Goal: Task Accomplishment & Management: Complete application form

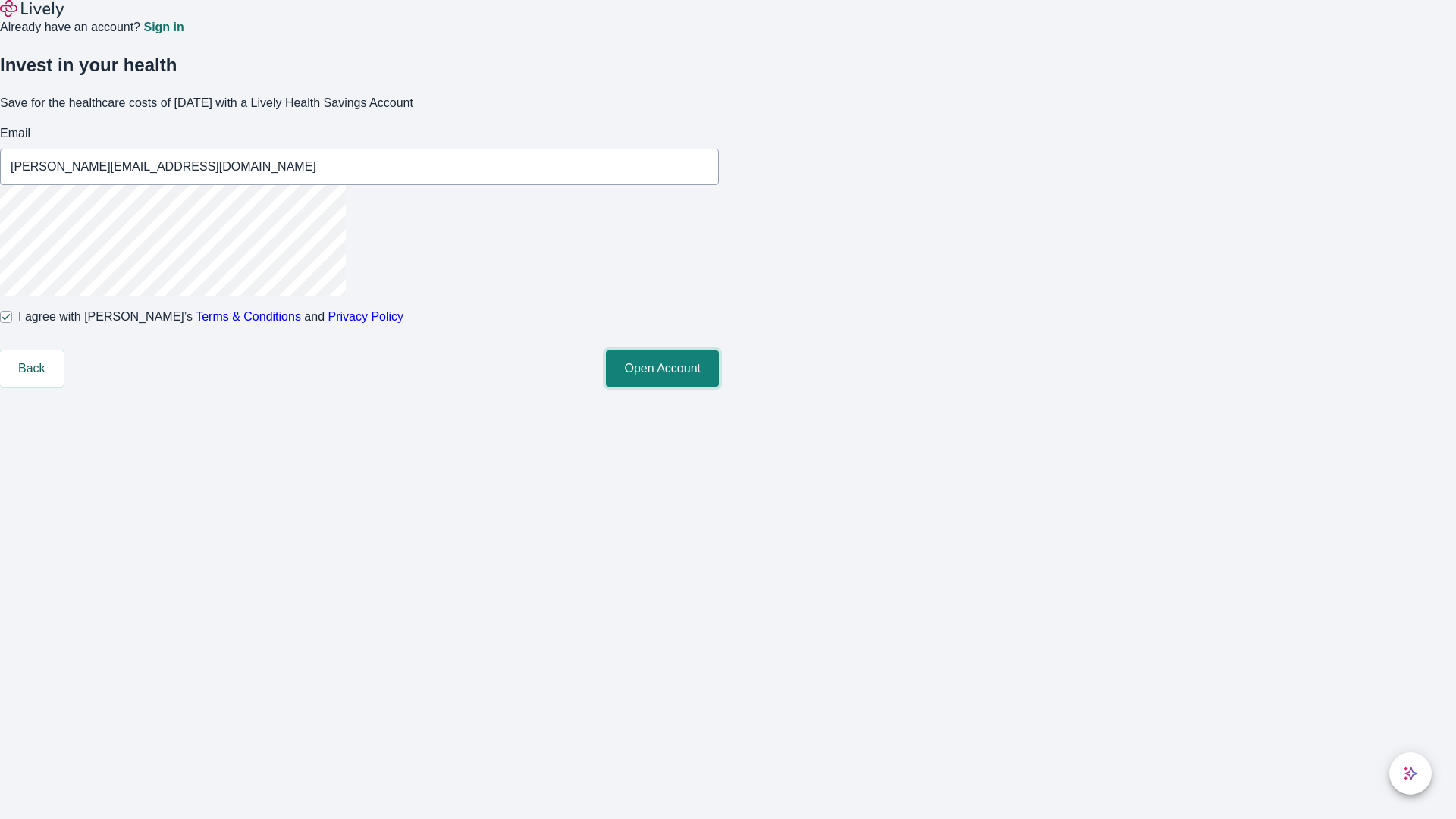
click at [719, 386] on button "Open Account" at bounding box center [662, 368] width 113 height 36
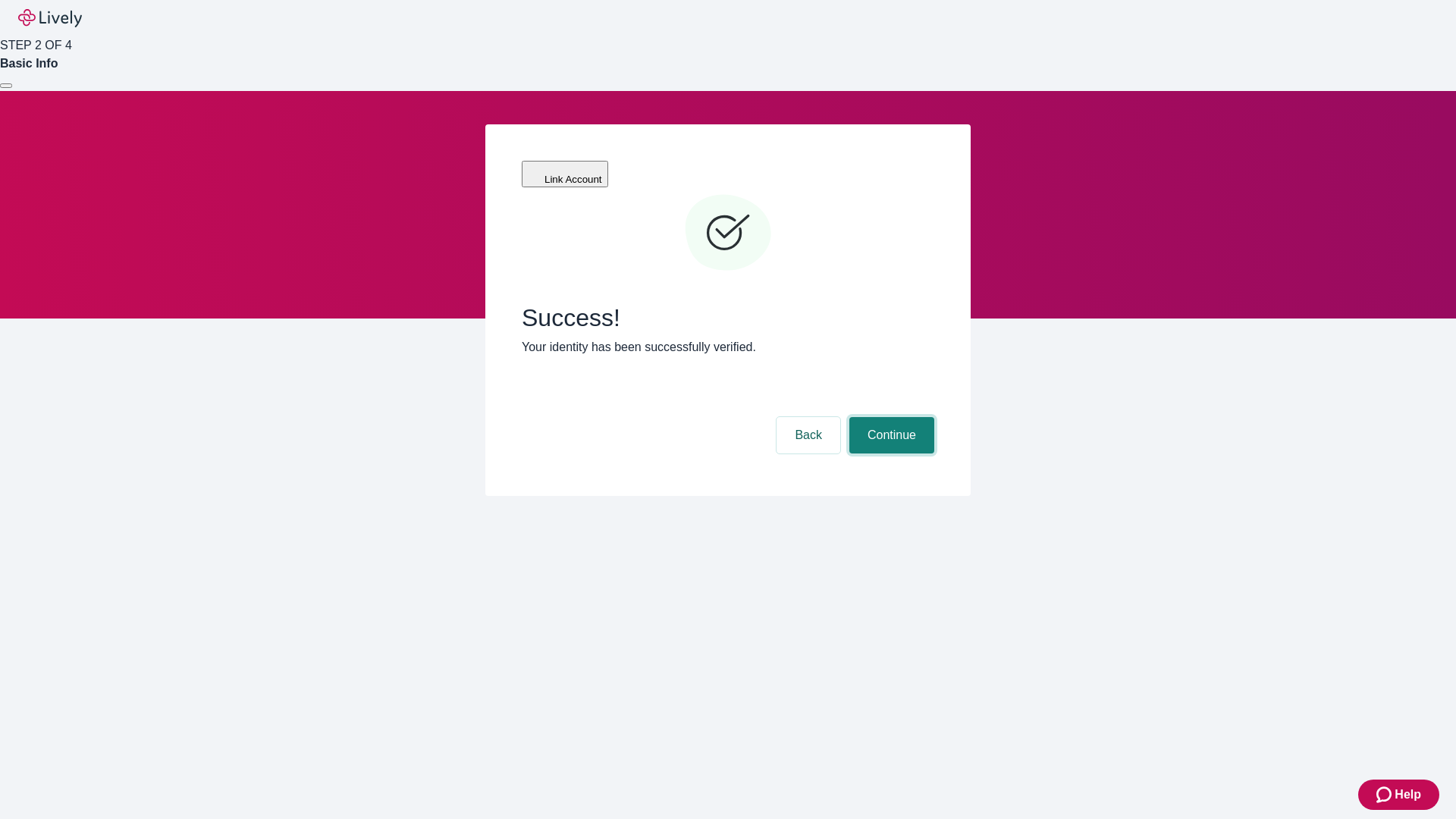
click at [890, 417] on button "Continue" at bounding box center [892, 435] width 85 height 36
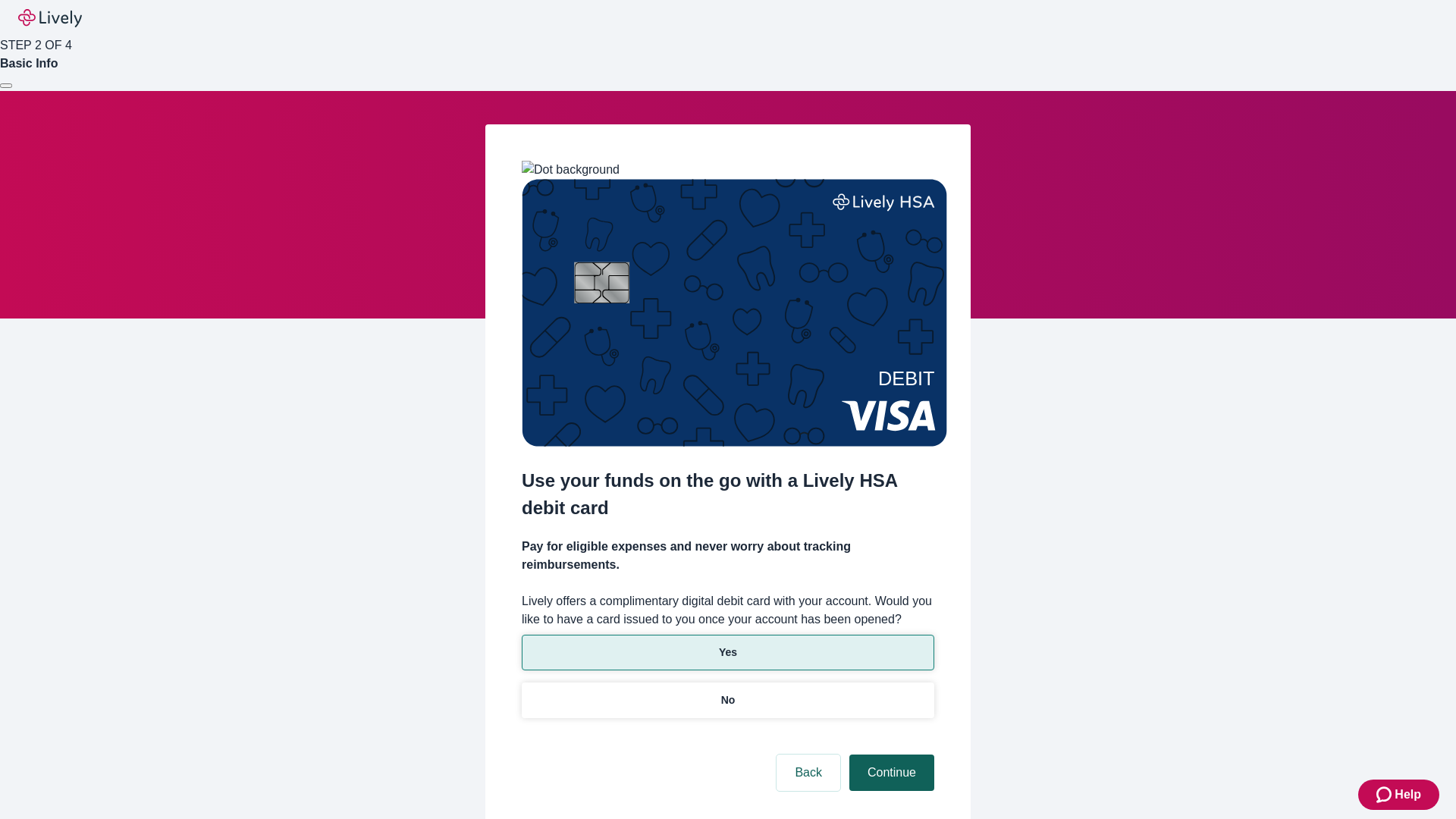
click at [728, 692] on p "No" at bounding box center [728, 700] width 15 height 16
click at [890, 754] on button "Continue" at bounding box center [892, 772] width 85 height 36
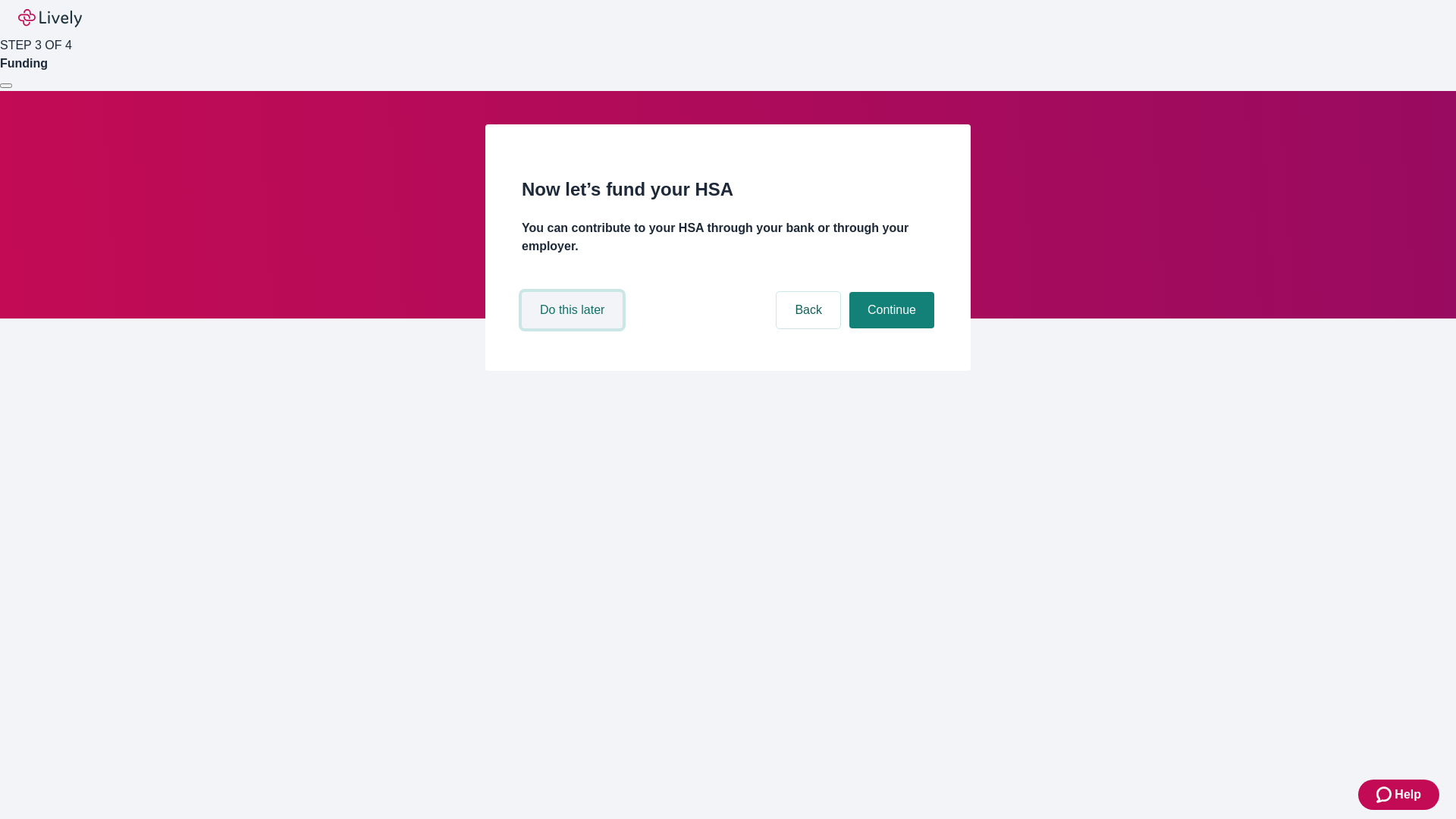
click at [574, 329] on button "Do this later" at bounding box center [572, 309] width 101 height 36
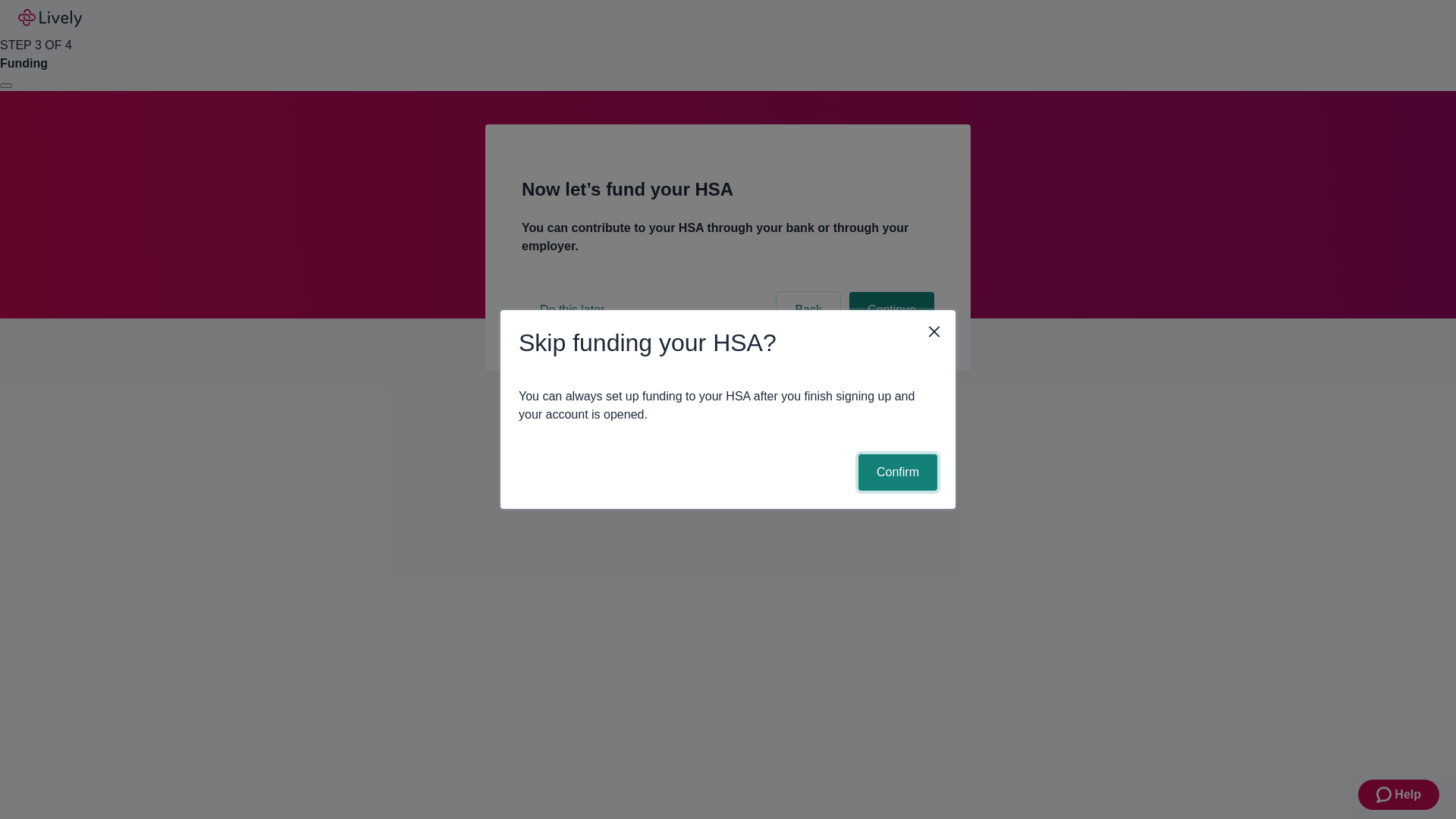
click at [895, 473] on button "Confirm" at bounding box center [898, 472] width 79 height 36
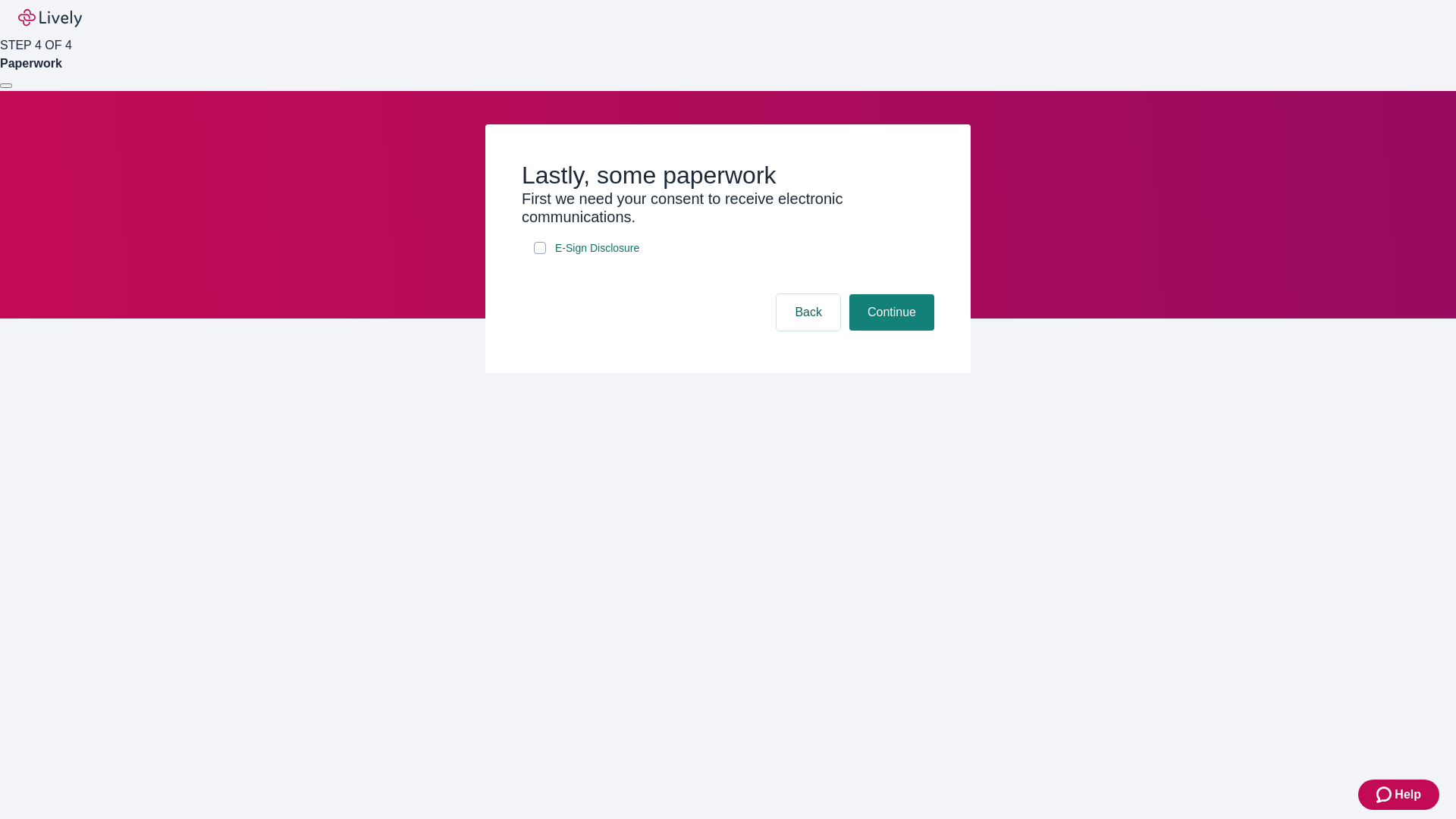
click at [540, 254] on input "E-Sign Disclosure" at bounding box center [541, 248] width 12 height 12
checkbox input "true"
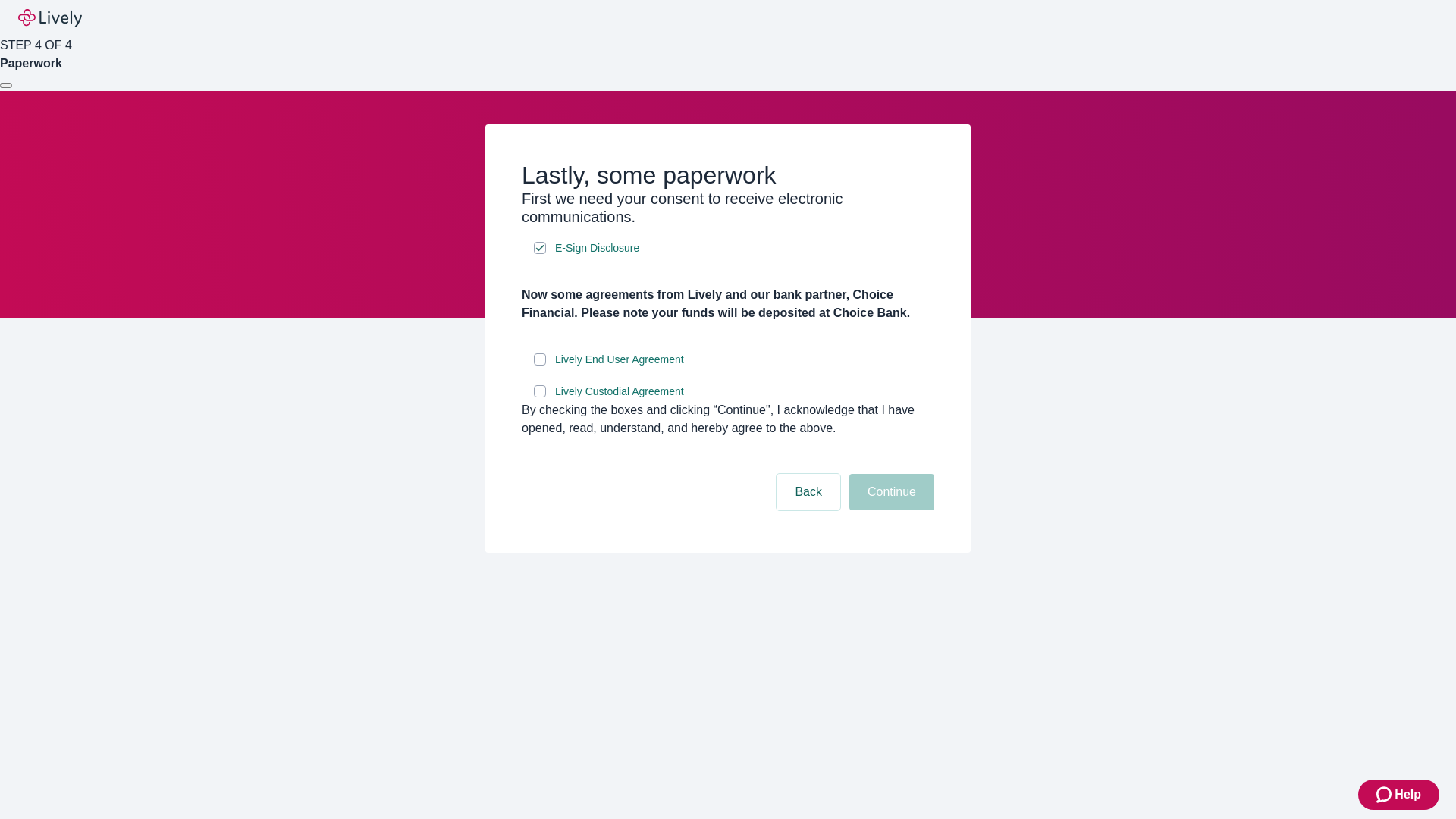
click at [540, 366] on input "Lively End User Agreement" at bounding box center [541, 359] width 12 height 12
checkbox input "true"
click at [540, 397] on input "Lively Custodial Agreement" at bounding box center [541, 391] width 12 height 12
checkbox input "true"
click at [890, 510] on button "Continue" at bounding box center [892, 492] width 85 height 36
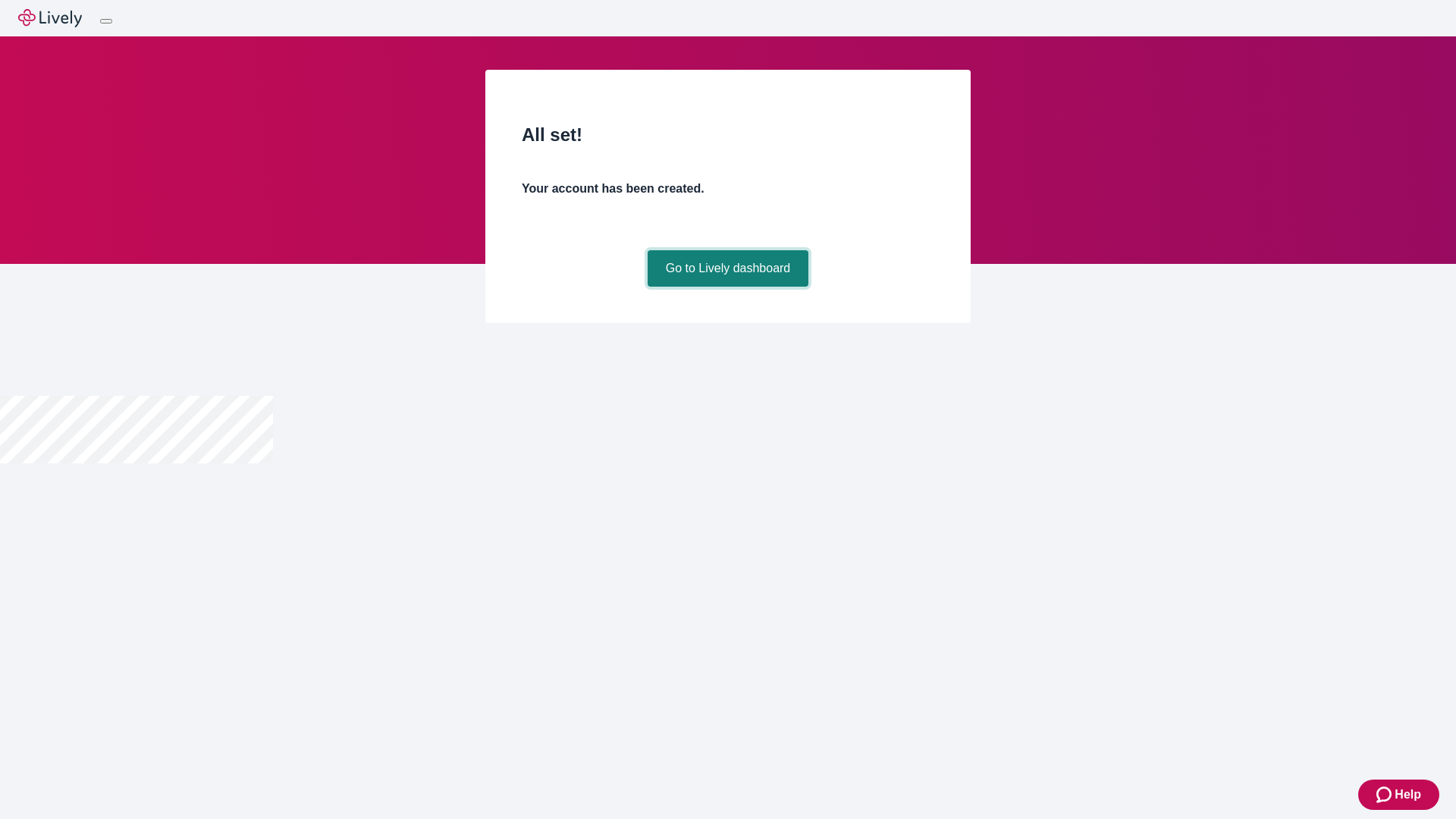
click at [728, 286] on link "Go to Lively dashboard" at bounding box center [728, 268] width 162 height 36
